Goal: Communication & Community: Answer question/provide support

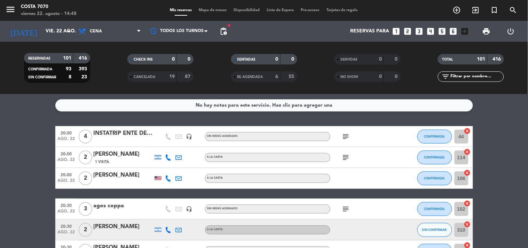
scroll to position [77, 0]
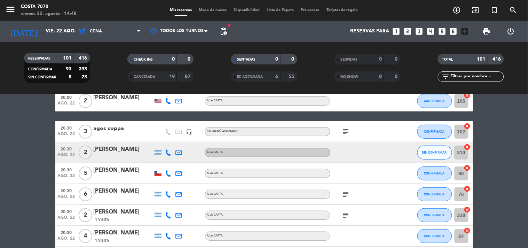
click at [167, 153] on icon at bounding box center [168, 152] width 6 height 6
click at [166, 140] on button "Copiar content_paste" at bounding box center [166, 140] width 21 height 7
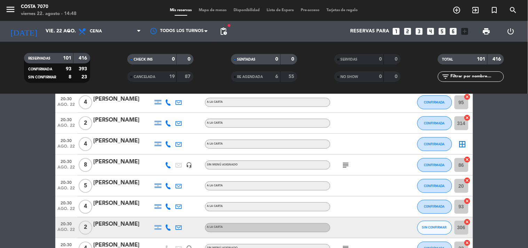
scroll to position [270, 0]
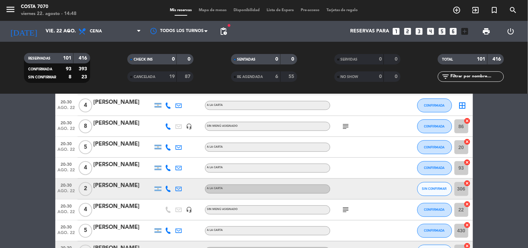
click at [168, 188] on icon at bounding box center [168, 189] width 6 height 6
click at [164, 175] on span "Copiar" at bounding box center [163, 176] width 15 height 7
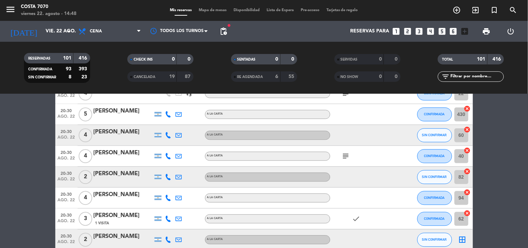
scroll to position [464, 0]
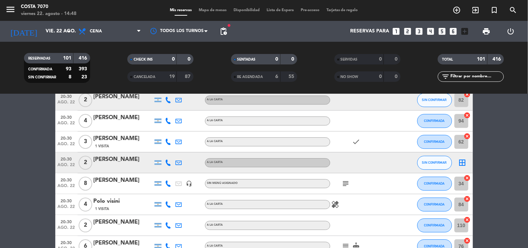
click at [169, 161] on icon at bounding box center [168, 162] width 6 height 6
click at [166, 148] on span "Copiar" at bounding box center [163, 150] width 15 height 7
click at [109, 166] on div at bounding box center [123, 167] width 59 height 6
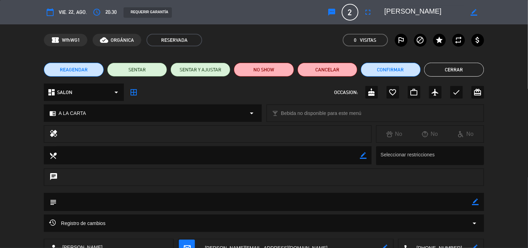
click at [333, 14] on icon "sms" at bounding box center [332, 12] width 8 height 8
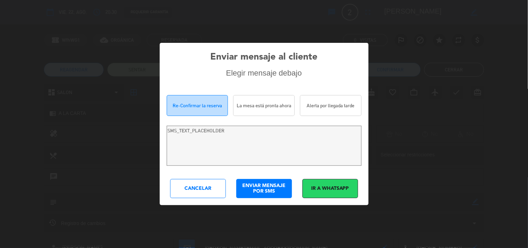
type textarea "Hola [PERSON_NAME]! Estamos escribiendo para re-confirmar su reserva en Costa 7…"
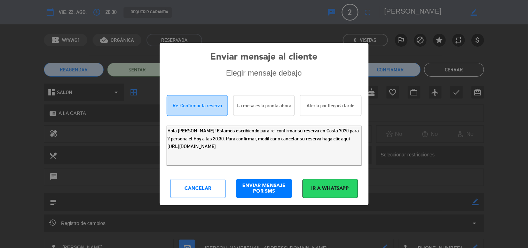
drag, startPoint x: 260, startPoint y: 145, endPoint x: 0, endPoint y: 28, distance: 285.1
click at [0, 48] on div "Enviar mensaje al cliente Elegir mensaje debajo Re-Confirmar la reserva La mesa…" at bounding box center [264, 124] width 528 height 248
click at [202, 175] on div "Enviar mensaje al cliente Elegir mensaje debajo Re-Confirmar la reserva La mesa…" at bounding box center [264, 124] width 209 height 162
click at [202, 179] on div "Cancelar" at bounding box center [198, 188] width 56 height 19
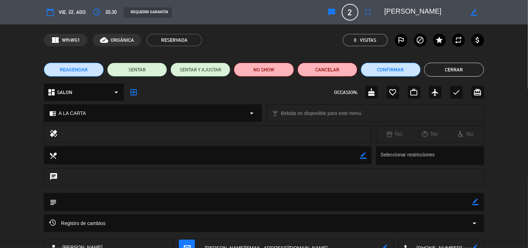
drag, startPoint x: 450, startPoint y: 71, endPoint x: 298, endPoint y: 131, distance: 163.7
click at [450, 71] on button "Cerrar" at bounding box center [454, 70] width 60 height 14
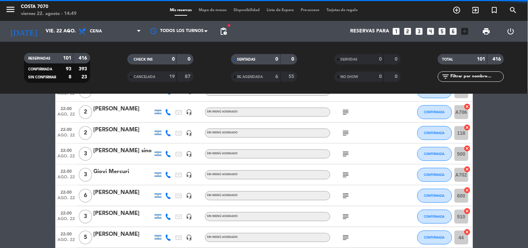
scroll to position [850, 0]
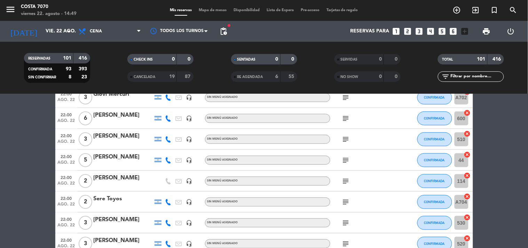
click at [227, 30] on span "pending_actions" at bounding box center [223, 31] width 8 height 8
